Goal: Task Accomplishment & Management: Use online tool/utility

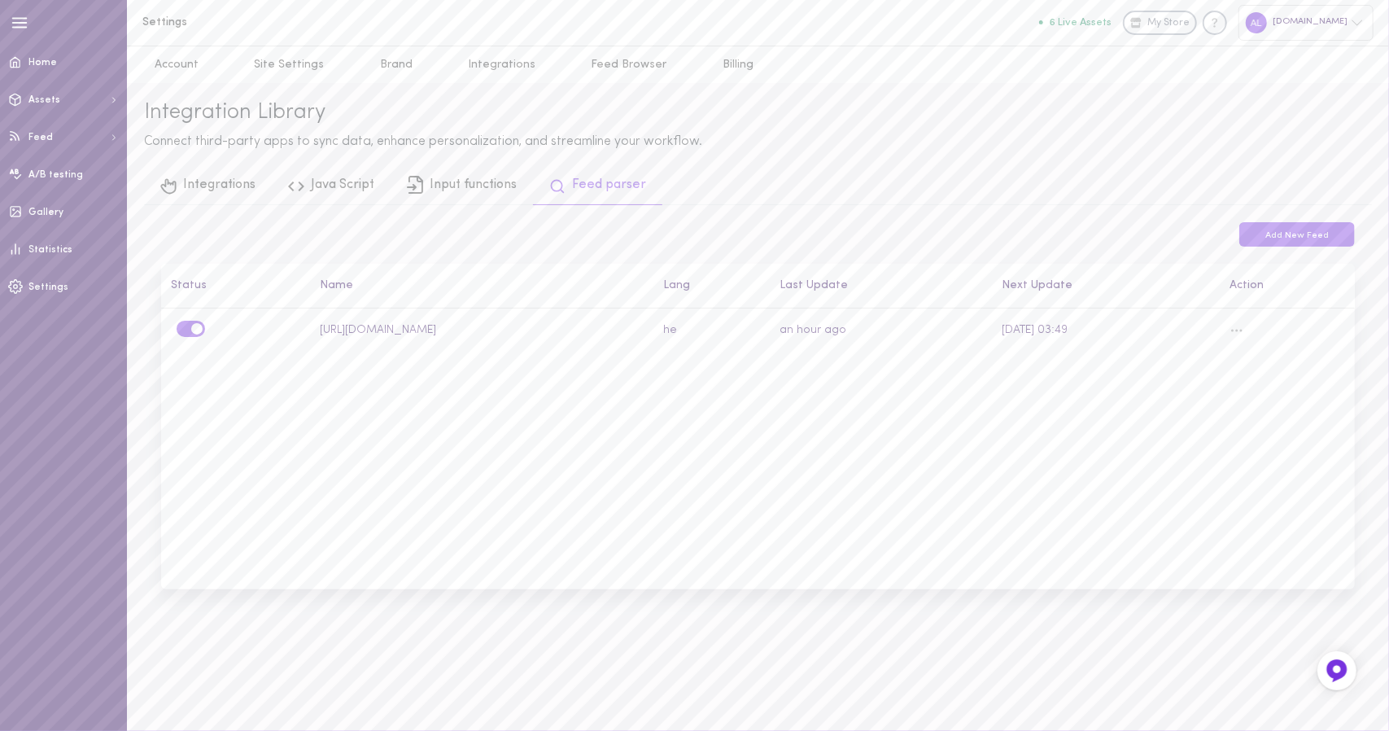
click at [1259, 39] on div "[DOMAIN_NAME]" at bounding box center [1305, 22] width 135 height 35
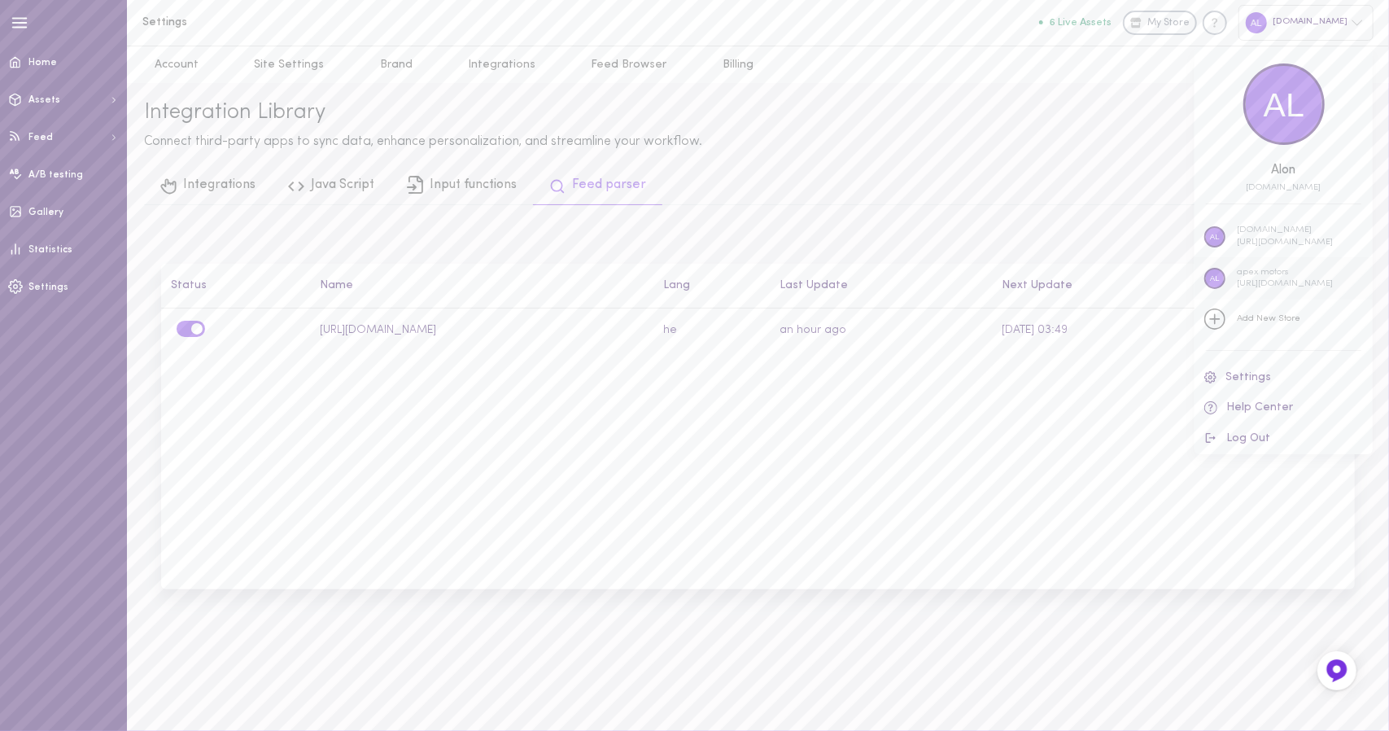
click at [1288, 273] on p "apex motors" at bounding box center [1285, 273] width 96 height 12
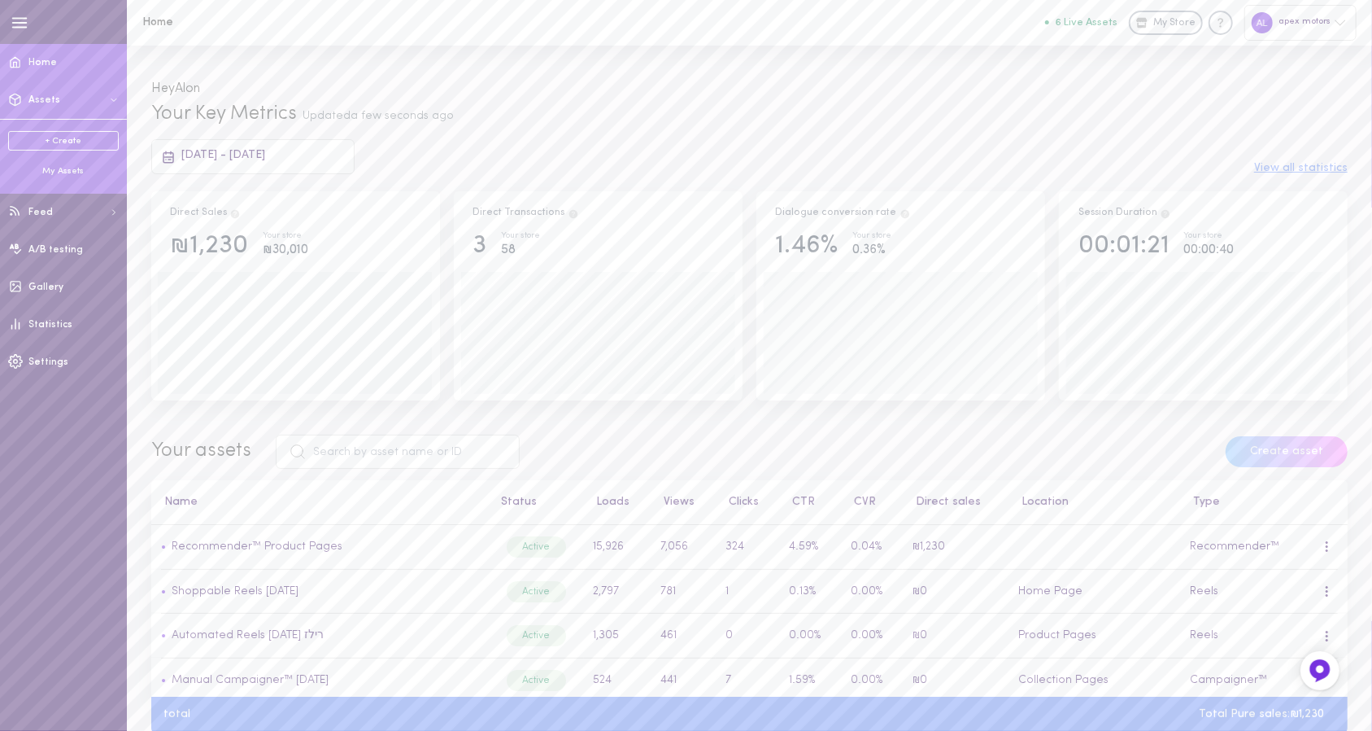
click at [43, 173] on div "My Assets" at bounding box center [63, 171] width 111 height 12
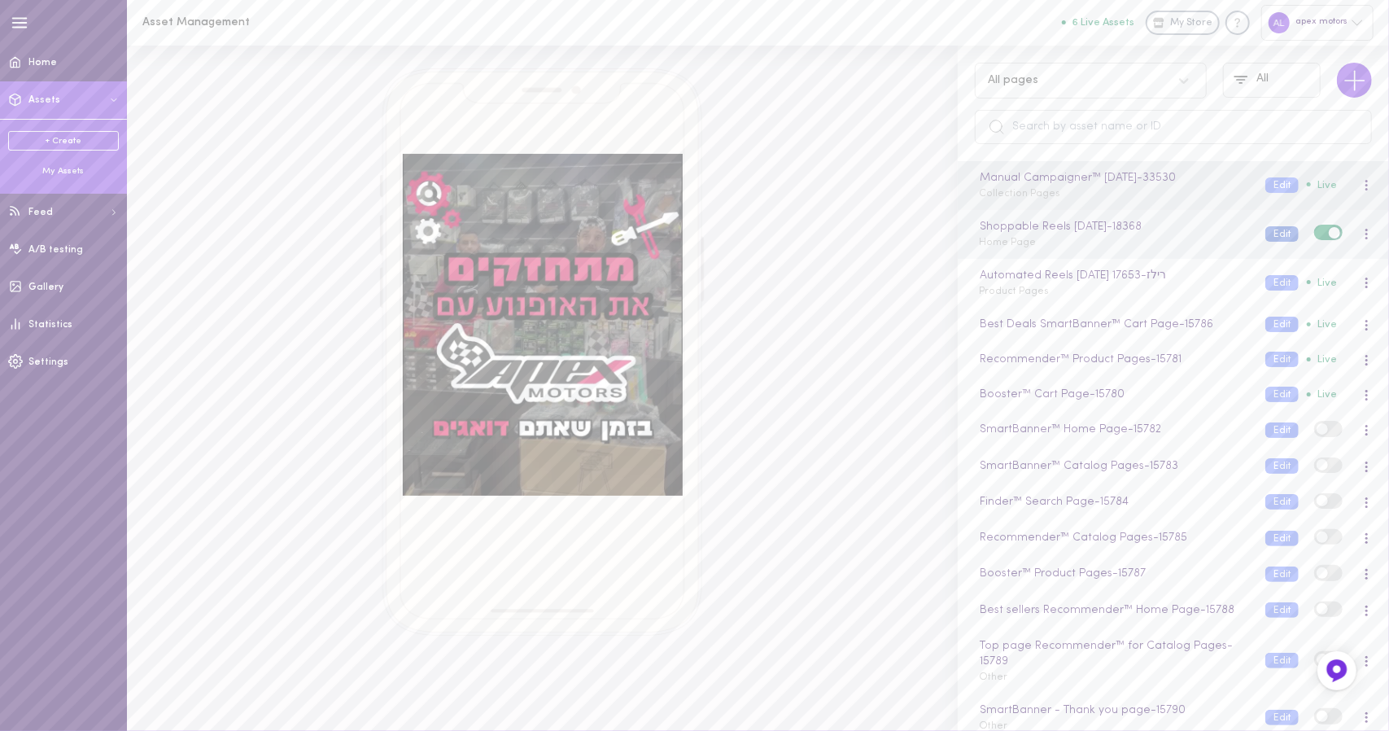
click at [1267, 233] on button "Edit" at bounding box center [1281, 233] width 33 height 15
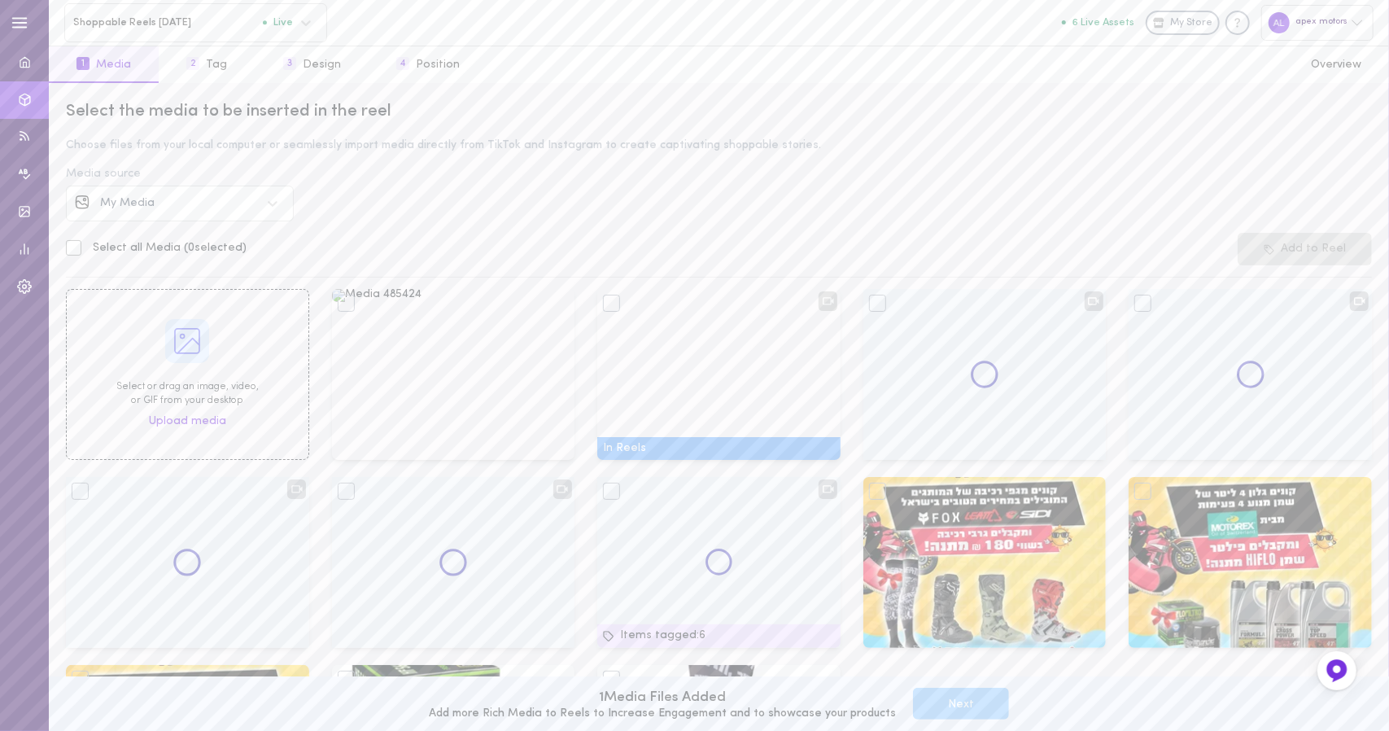
click at [200, 215] on div "My Media" at bounding box center [180, 203] width 228 height 36
click at [184, 251] on div "Instagram" at bounding box center [193, 249] width 183 height 11
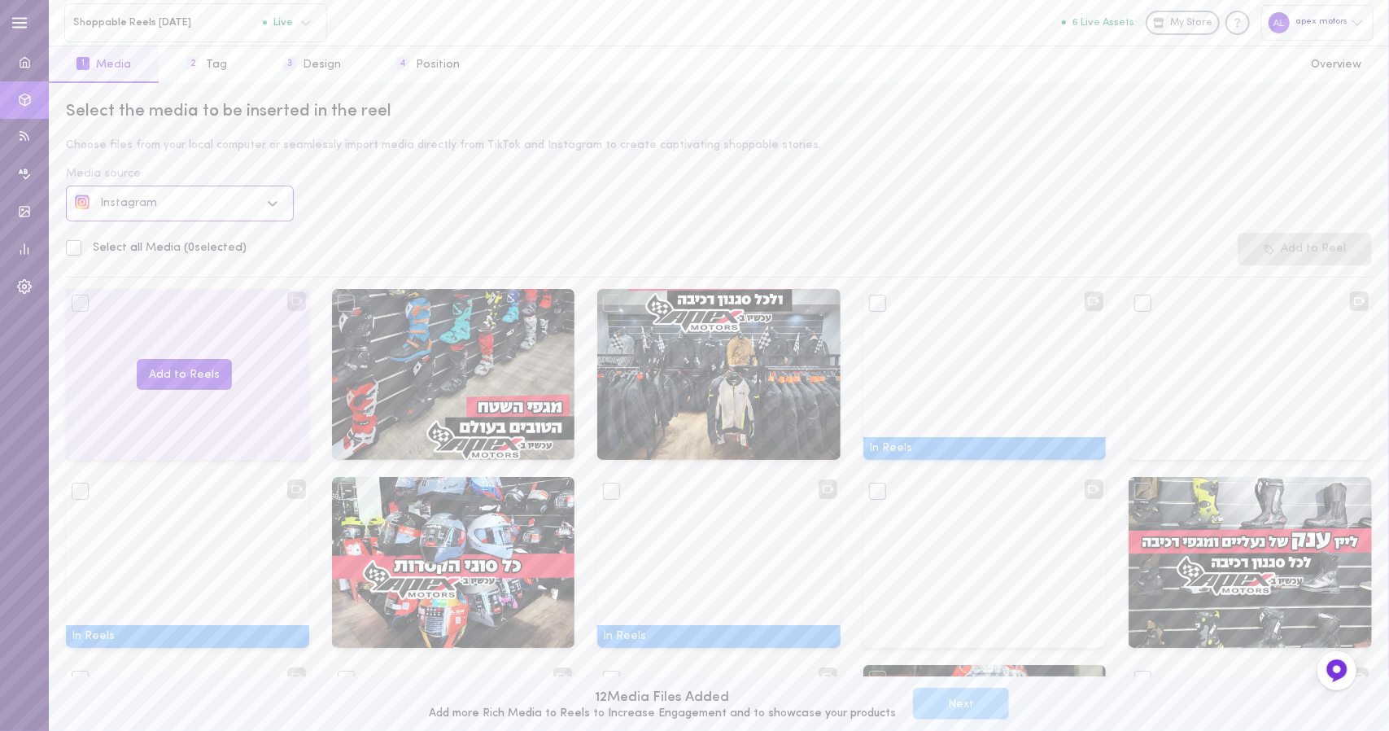
click at [76, 311] on div at bounding box center [80, 302] width 17 height 17
click at [163, 378] on button "Add to Reels" at bounding box center [184, 375] width 95 height 32
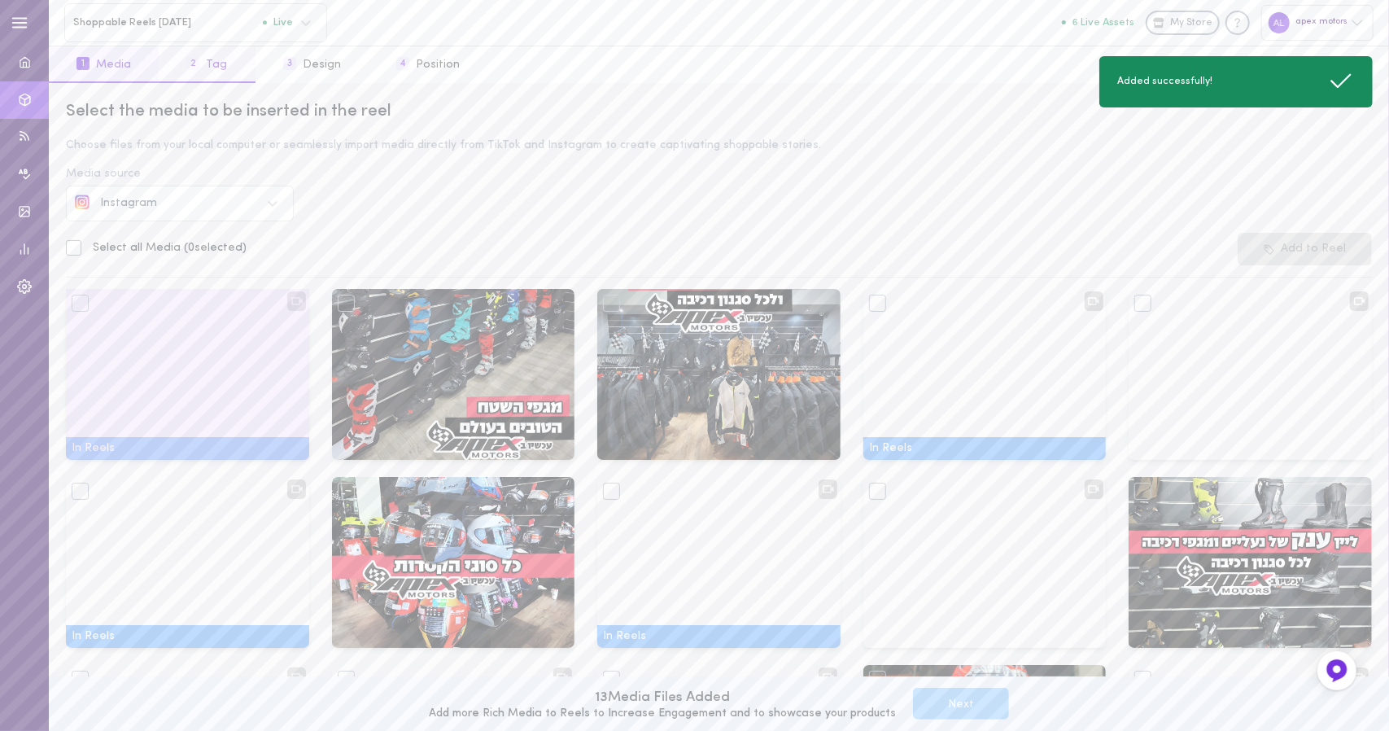
click at [185, 58] on button "2 Tag" at bounding box center [207, 64] width 96 height 37
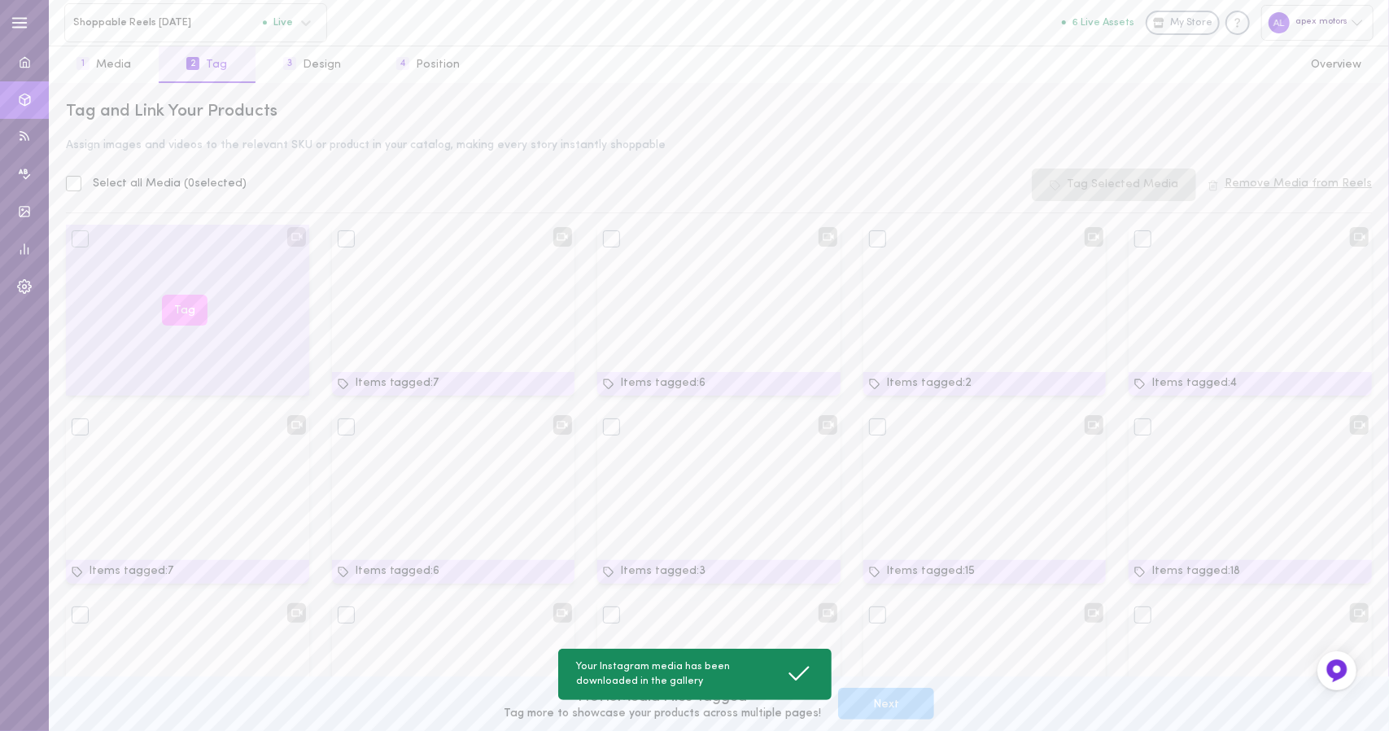
click at [112, 235] on div "Tag" at bounding box center [187, 310] width 243 height 171
click at [190, 312] on button "Tag" at bounding box center [185, 310] width 46 height 32
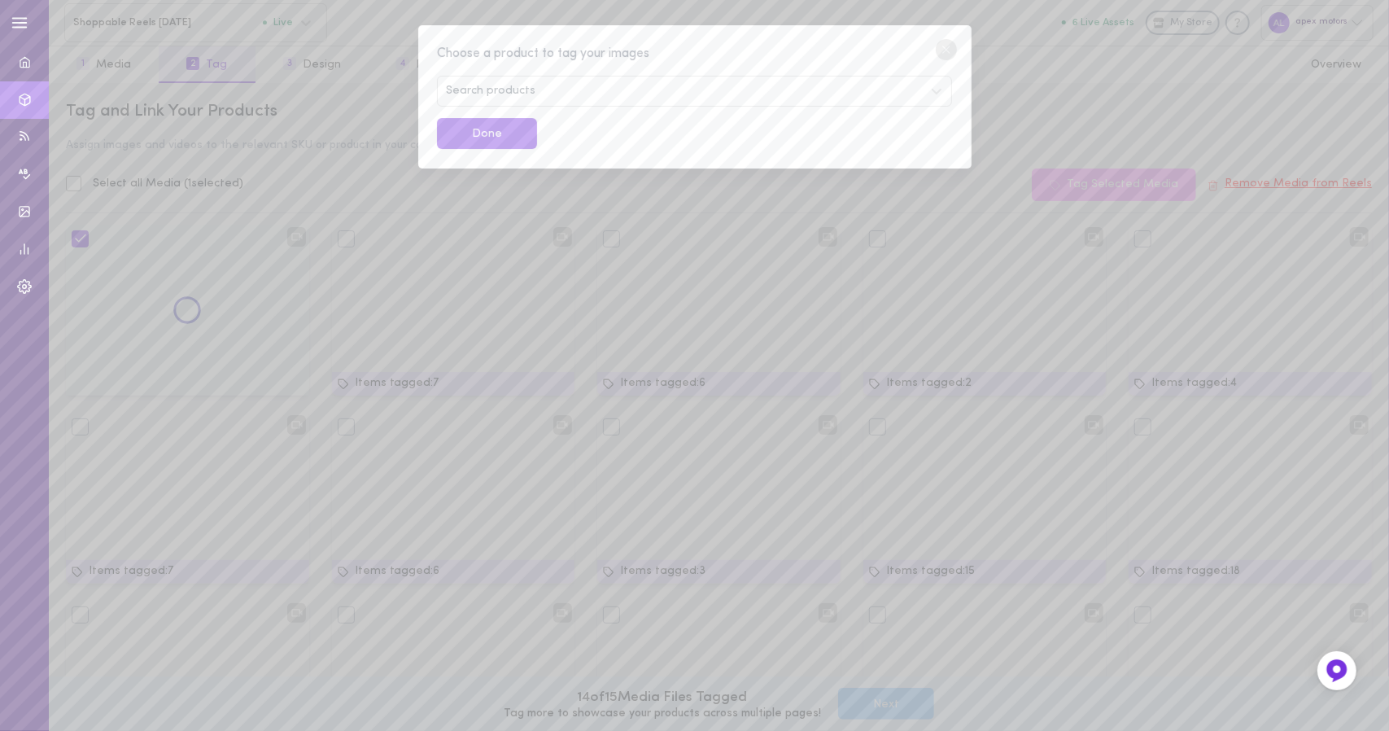
click at [548, 81] on div "Search products" at bounding box center [694, 91] width 514 height 31
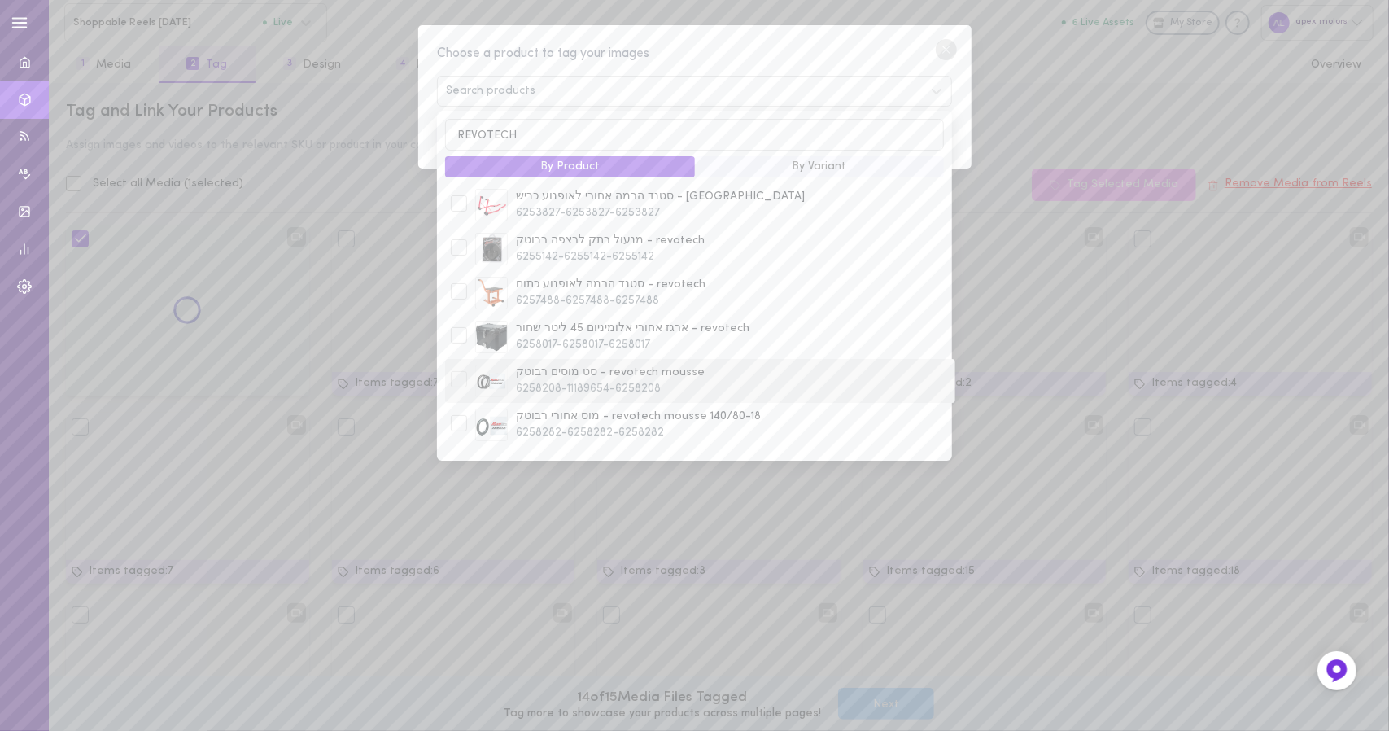
type input "REVOTECH"
click at [576, 385] on span "6258208-11189654-6258208" at bounding box center [732, 389] width 433 height 16
click at [468, 380] on div at bounding box center [459, 381] width 24 height 20
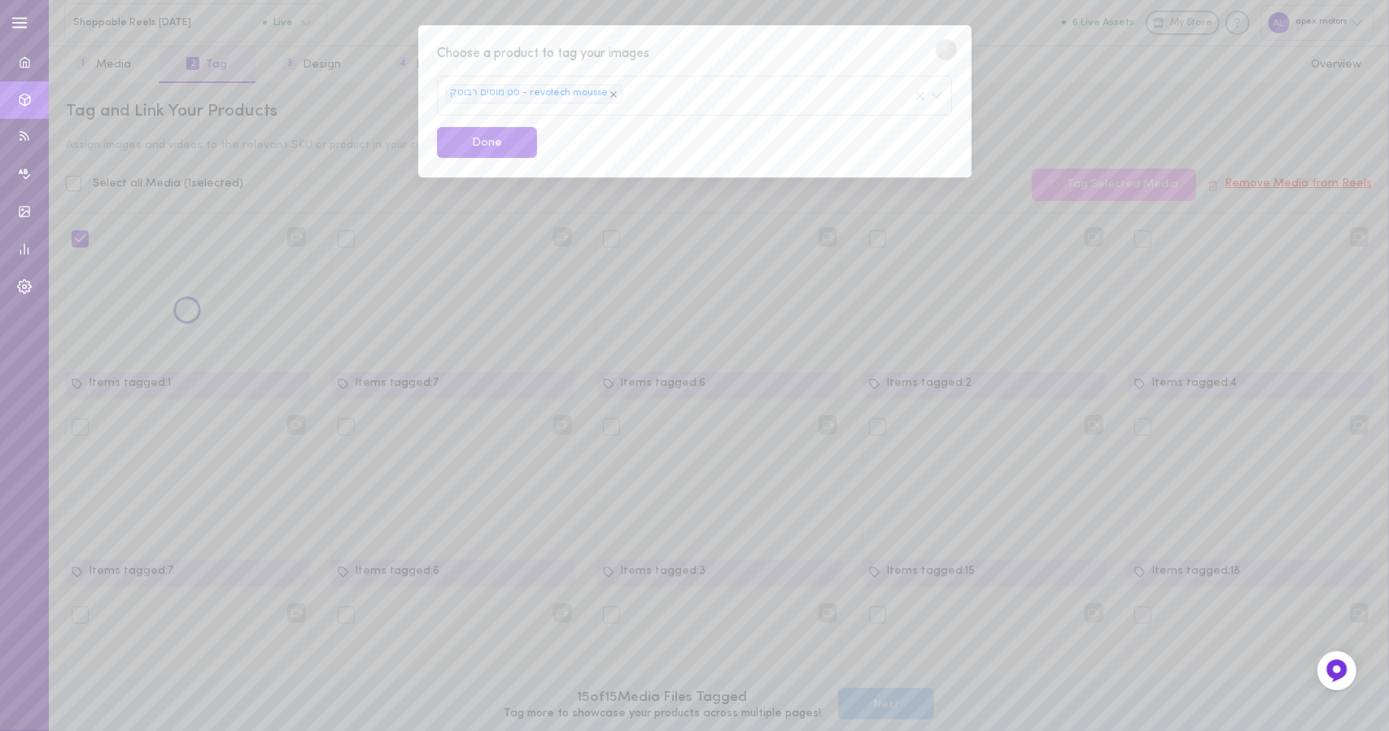
click at [690, 53] on div "Choose a product to tag your images" at bounding box center [694, 54] width 514 height 20
click at [508, 137] on button "Done" at bounding box center [487, 143] width 100 height 32
